Goal: Task Accomplishment & Management: Manage account settings

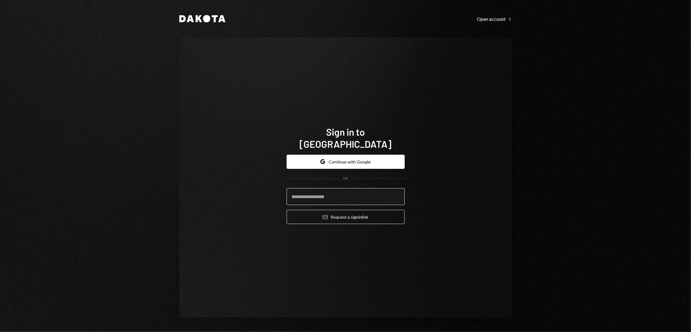
click at [355, 192] on input "email" at bounding box center [346, 196] width 118 height 17
type input "**********"
click at [287, 210] on button "Email Request a sign in link" at bounding box center [346, 217] width 118 height 14
